Goal: Find specific page/section: Find specific page/section

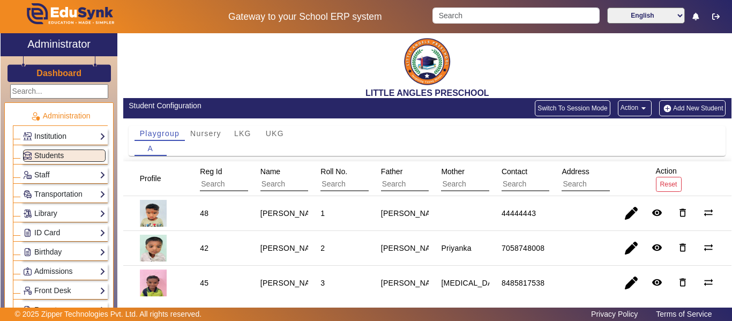
click at [63, 137] on link "Institution" at bounding box center [64, 136] width 82 height 12
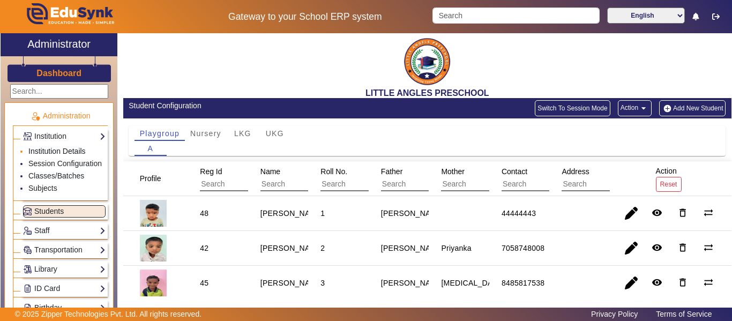
click at [61, 151] on link "Institution Details" at bounding box center [56, 151] width 57 height 9
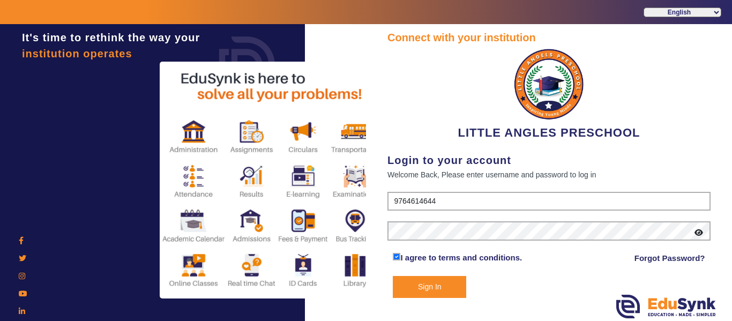
click at [439, 286] on button "Sign In" at bounding box center [429, 287] width 73 height 22
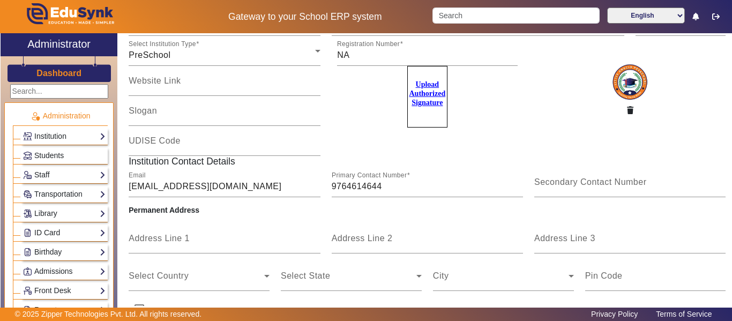
scroll to position [258, 0]
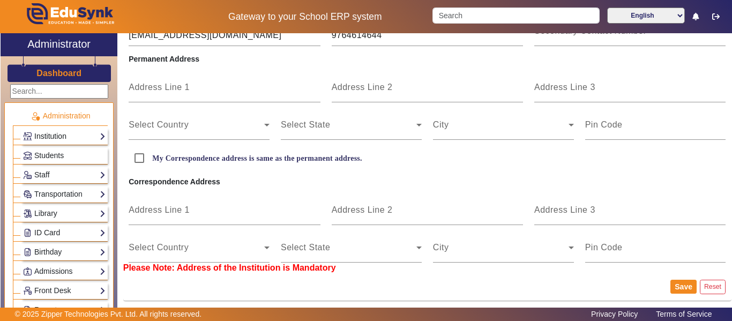
click at [56, 131] on link "Institution" at bounding box center [64, 136] width 82 height 12
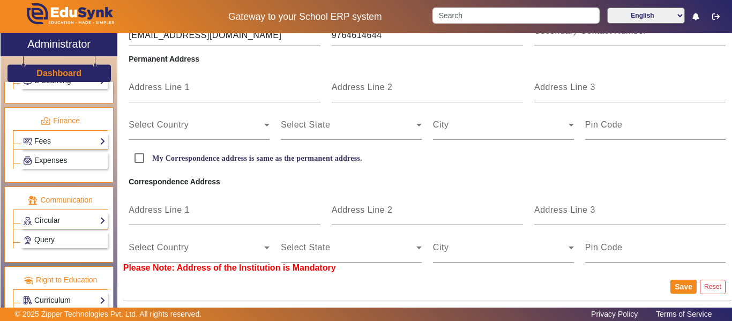
scroll to position [607, 0]
click at [91, 141] on link "Fees" at bounding box center [64, 141] width 82 height 12
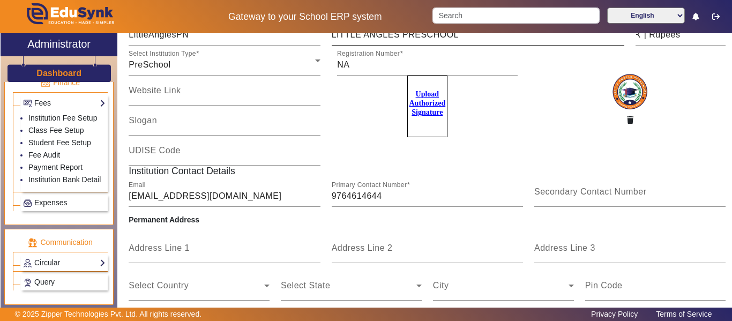
scroll to position [0, 0]
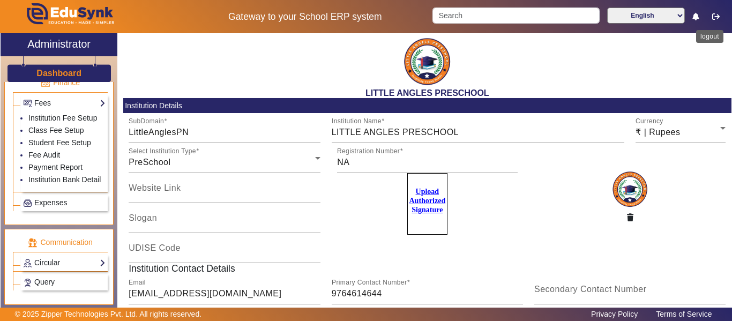
click at [715, 16] on icon "button" at bounding box center [715, 16] width 7 height 7
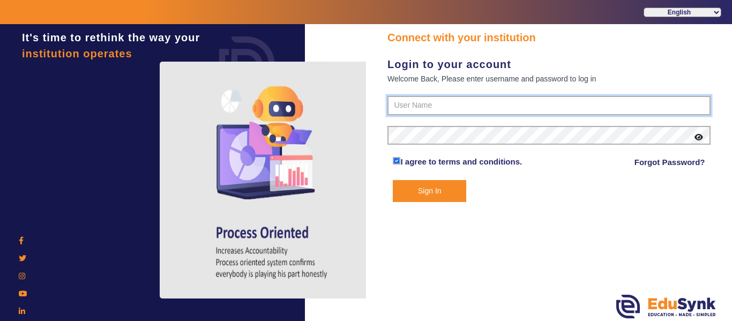
type input "9764614644"
